Goal: Browse casually

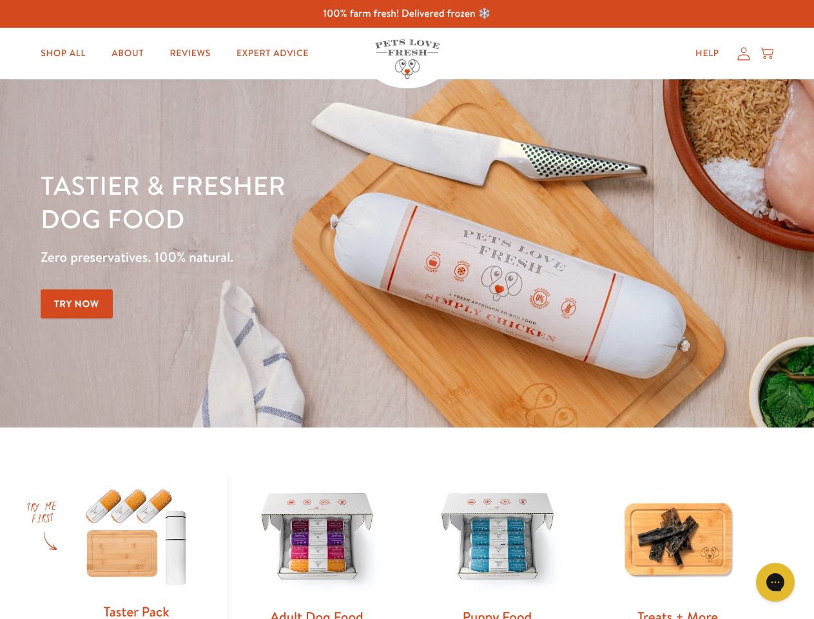
click at [407, 309] on div "Tastier & fresher dog food Zero preservatives. 100% natural. Try Now" at bounding box center [285, 253] width 488 height 170
click at [775, 582] on icon "Gorgias live chat" at bounding box center [775, 581] width 12 height 12
